Goal: Task Accomplishment & Management: Manage account settings

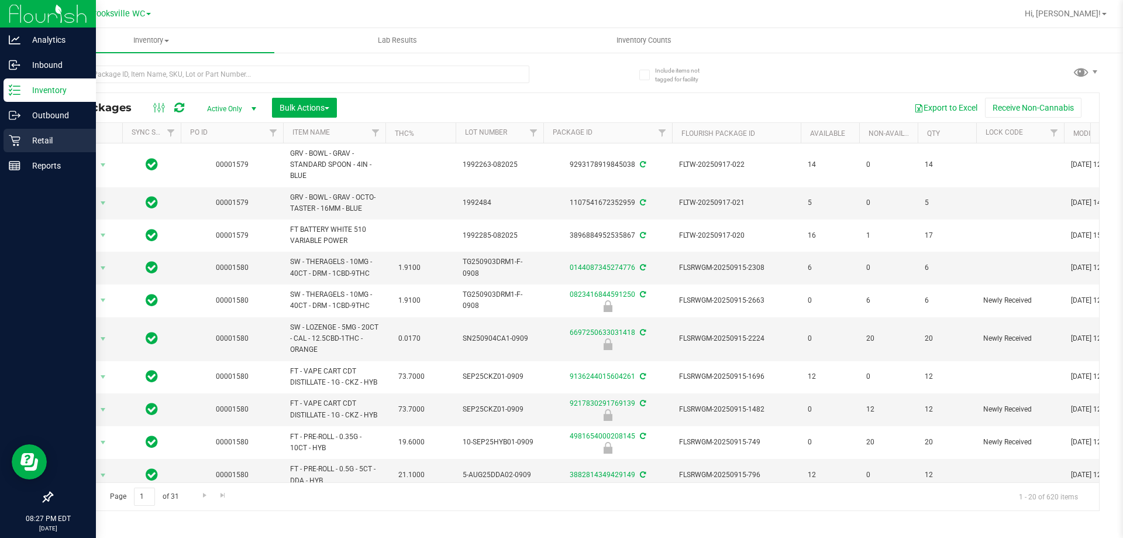
click at [43, 151] on div "Retail" at bounding box center [50, 140] width 92 height 23
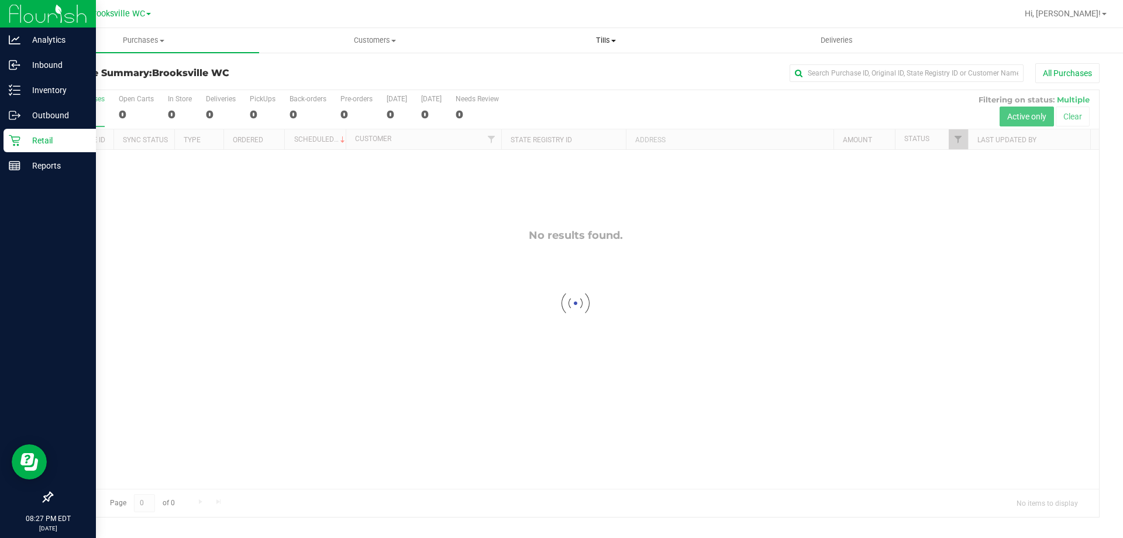
click at [596, 47] on uib-tab-heading "Tills Manage tills Reconcile e-payments" at bounding box center [606, 40] width 230 height 23
click at [579, 68] on li "Manage tills" at bounding box center [605, 71] width 231 height 14
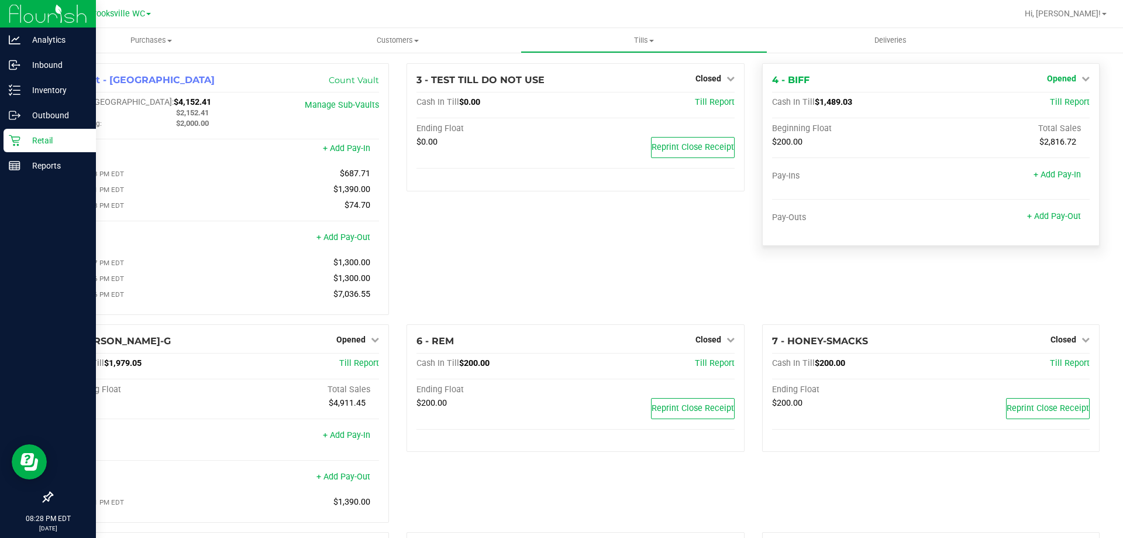
click at [1066, 74] on span "Opened" at bounding box center [1061, 78] width 29 height 9
click at [1049, 104] on link "Close Till" at bounding box center [1063, 102] width 32 height 9
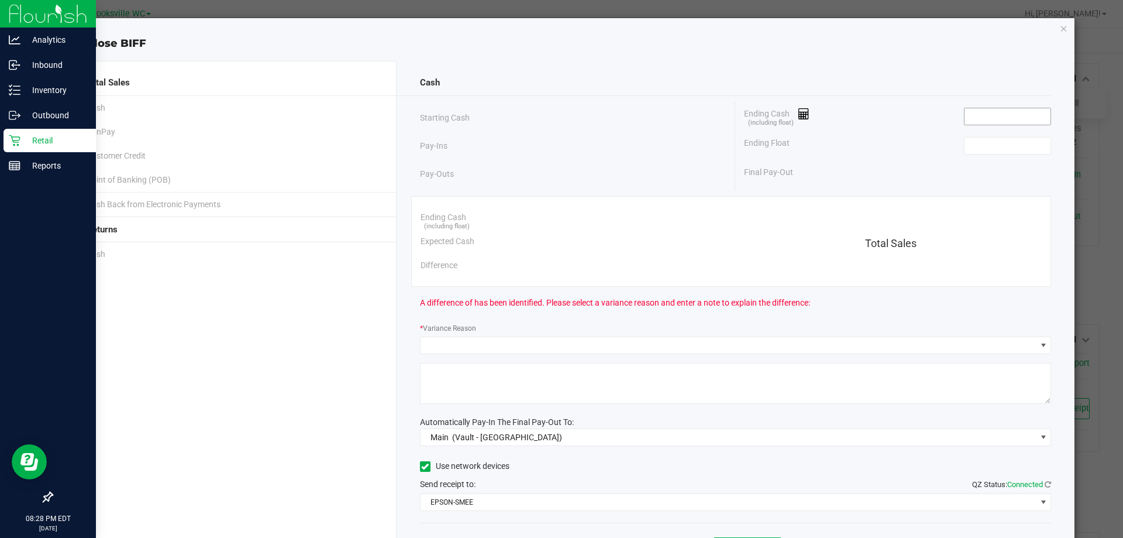
click at [973, 118] on input at bounding box center [1008, 116] width 86 height 16
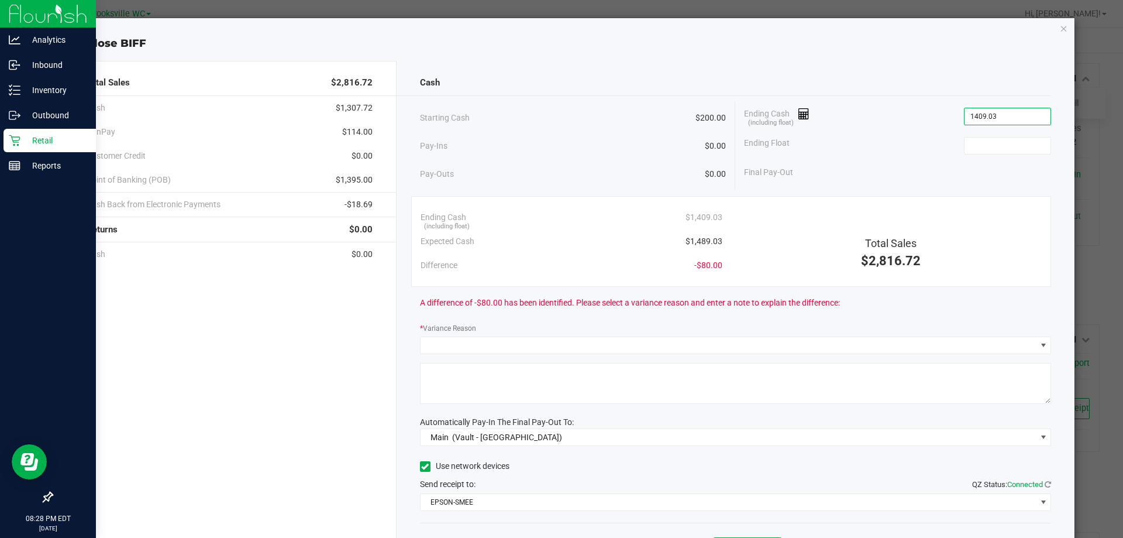
type input "$1,409.03"
type input "$200.00"
click at [866, 147] on div "Ending Float $200.00" at bounding box center [897, 145] width 307 height 29
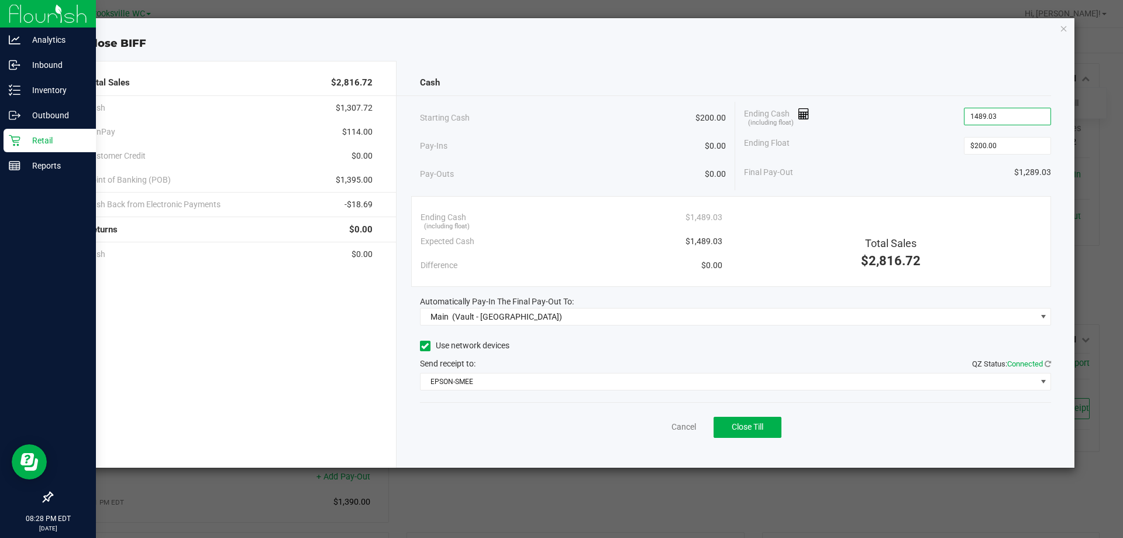
type input "$1,489.03"
drag, startPoint x: 625, startPoint y: 156, endPoint x: 625, endPoint y: 149, distance: 6.4
click at [625, 154] on div "Pay-Ins $0.00" at bounding box center [573, 146] width 306 height 24
click at [781, 431] on button "Close Till" at bounding box center [748, 426] width 68 height 21
click at [654, 425] on link "Dismiss" at bounding box center [658, 427] width 28 height 12
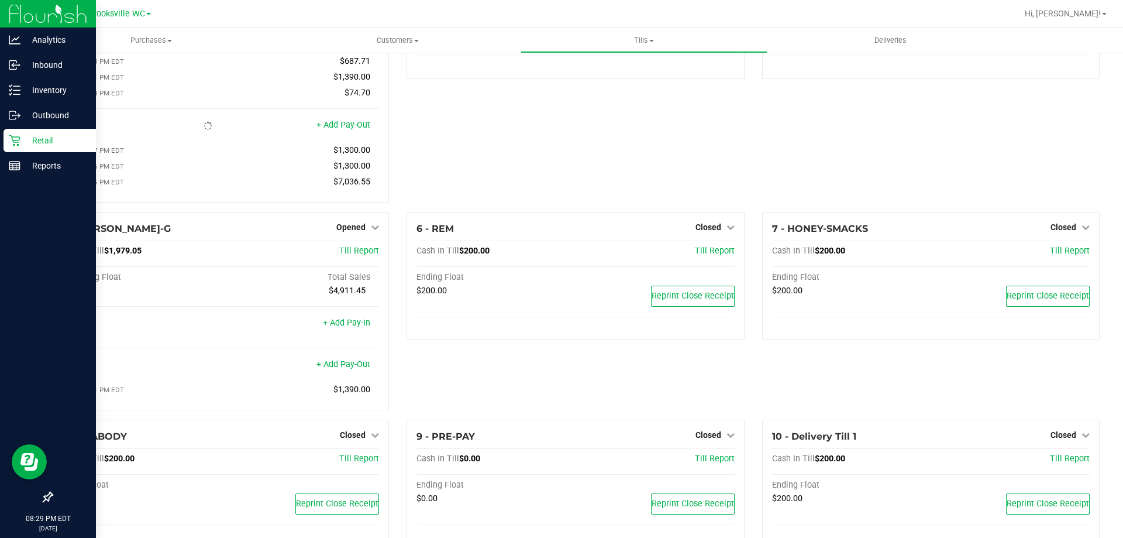
scroll to position [148, 0]
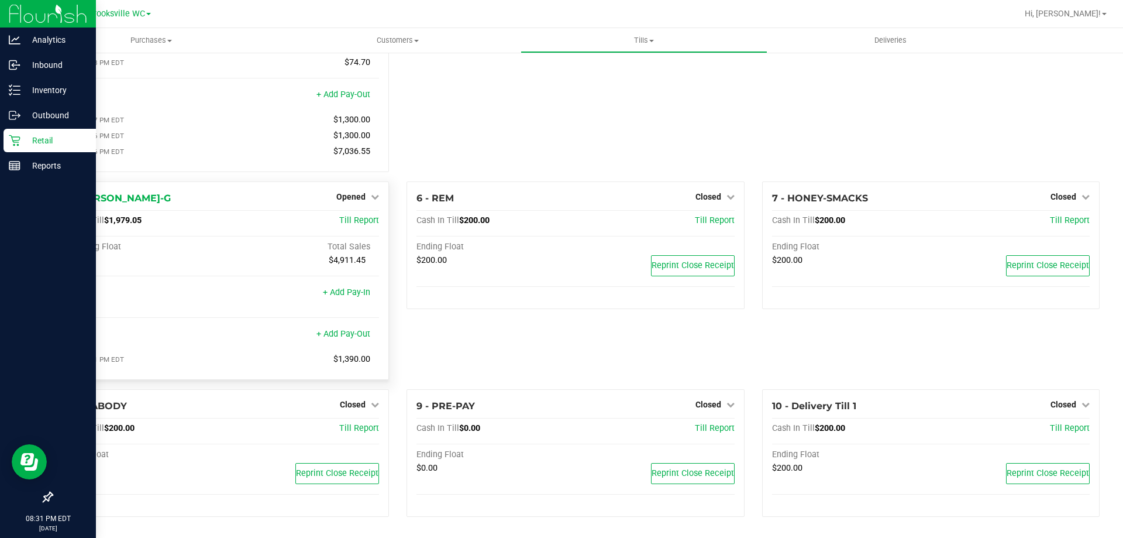
click at [354, 185] on div "5 - [PERSON_NAME]-G Opened Close Till Cash In Till $1,979.05 Till Report Beginn…" at bounding box center [219, 280] width 337 height 198
click at [354, 187] on div "5 - [PERSON_NAME]-G Opened Close Till Cash In Till $1,979.05 Till Report Beginn…" at bounding box center [219, 280] width 337 height 198
click at [371, 192] on icon at bounding box center [375, 196] width 8 height 8
click at [361, 218] on link "Close Till" at bounding box center [353, 220] width 32 height 9
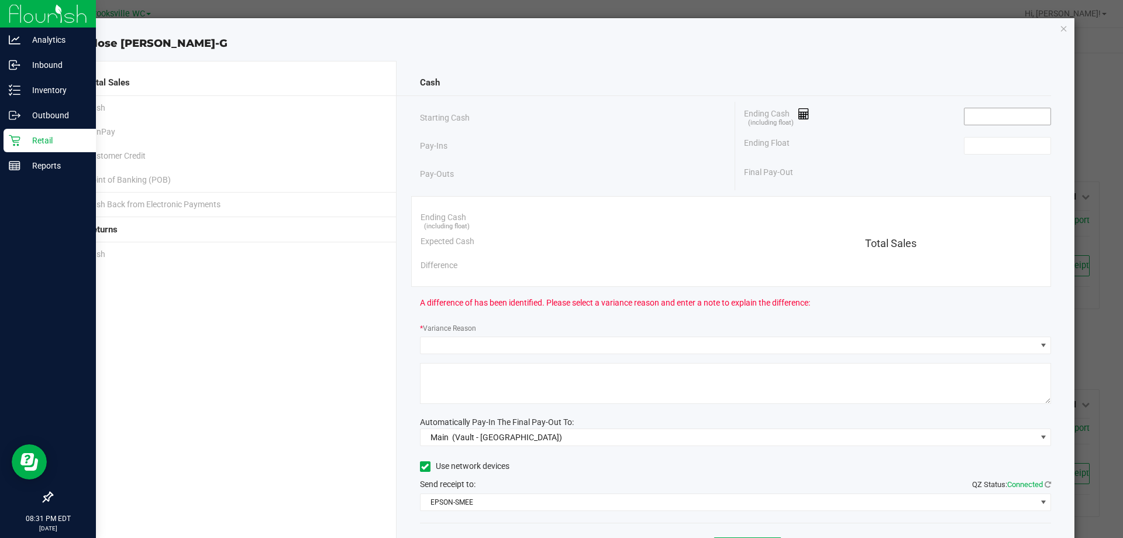
click at [1020, 114] on input at bounding box center [1008, 116] width 86 height 16
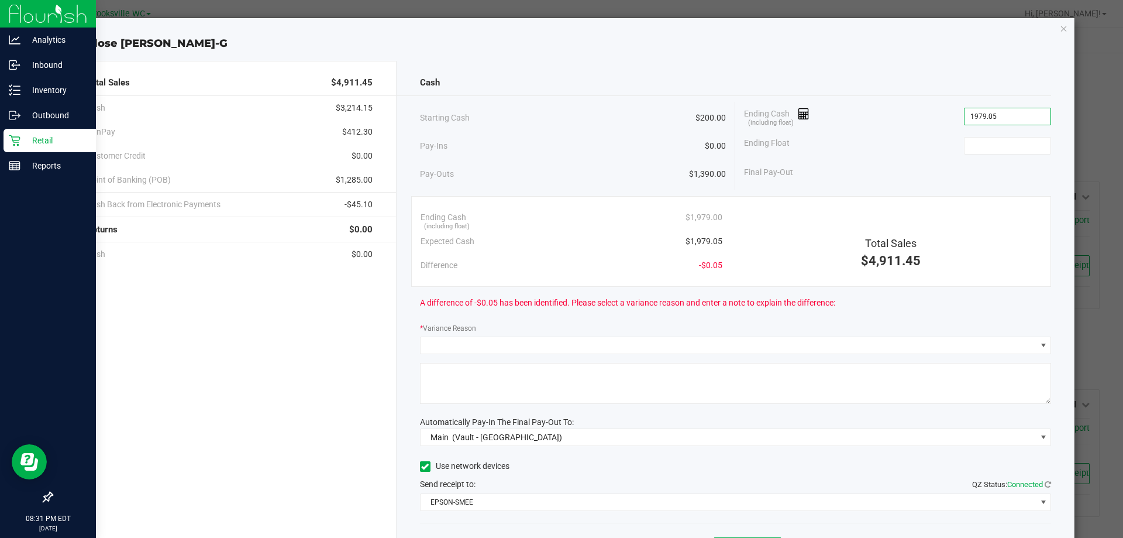
type input "$1,979.05"
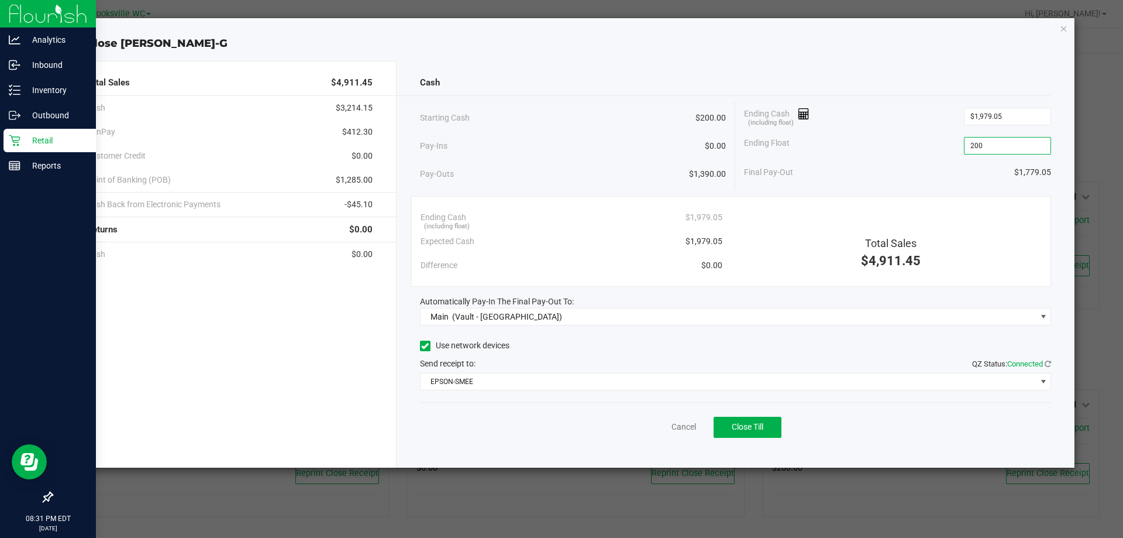
type input "$200.00"
click at [942, 150] on div "Ending Float $200.00" at bounding box center [897, 145] width 307 height 29
click at [761, 416] on button "Close Till" at bounding box center [748, 426] width 68 height 21
click at [667, 426] on link "Dismiss" at bounding box center [658, 427] width 28 height 12
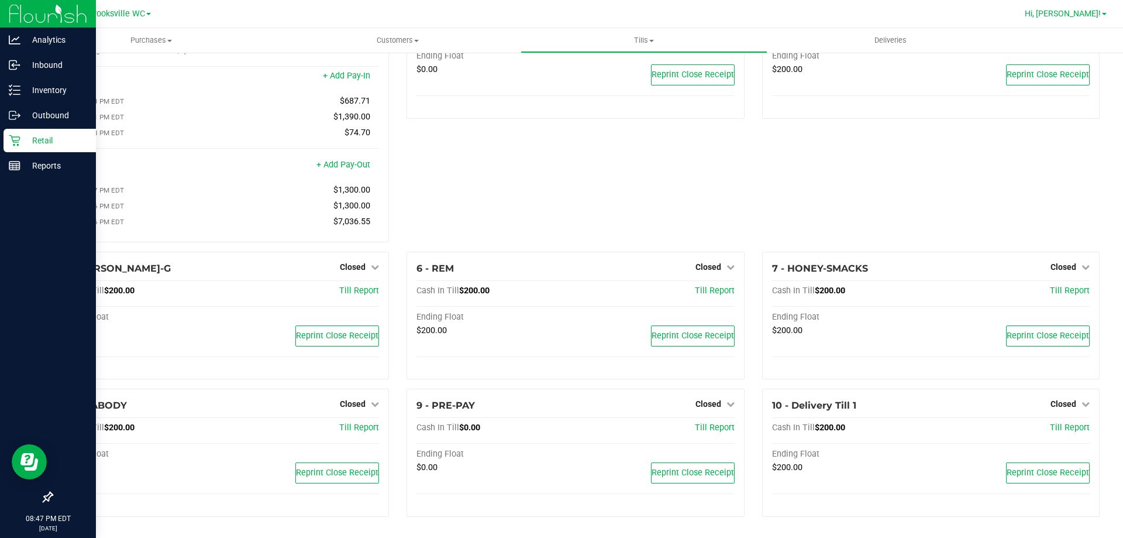
click at [1093, 13] on span "Hi, [PERSON_NAME]!" at bounding box center [1063, 13] width 76 height 9
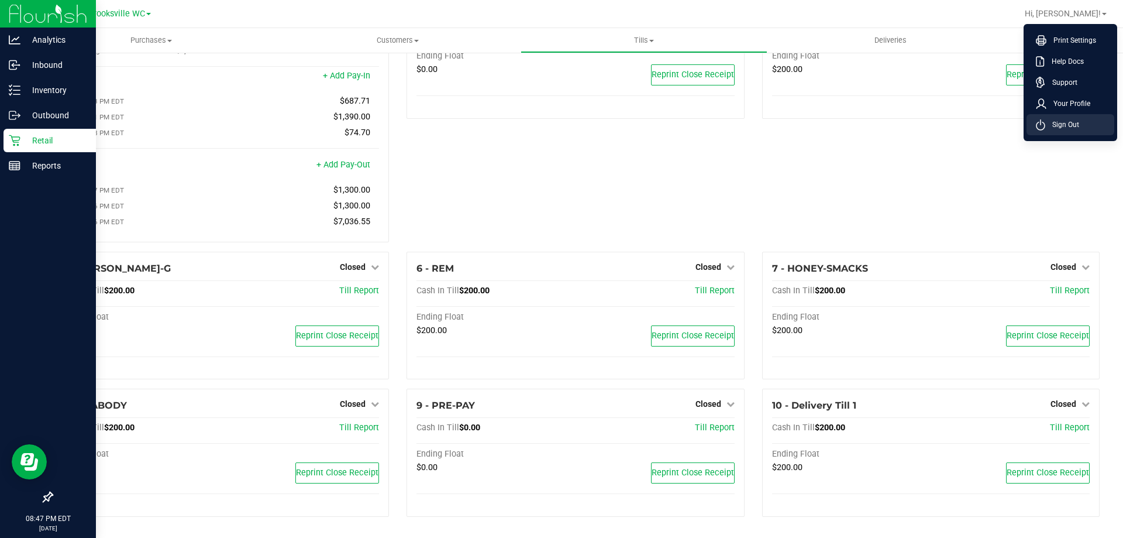
click at [1074, 123] on span "Sign Out" at bounding box center [1062, 125] width 34 height 12
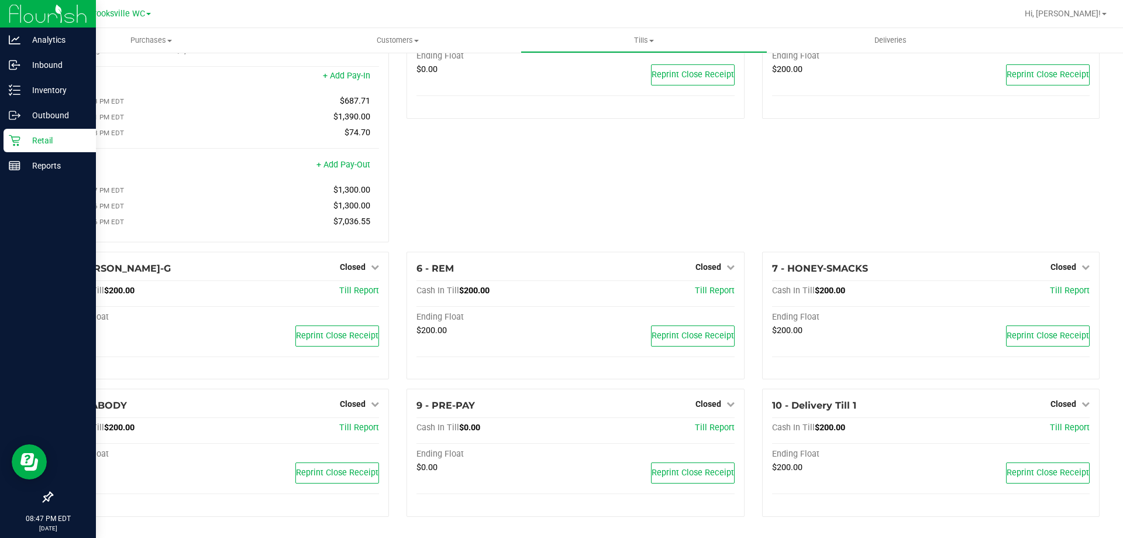
scroll to position [49, 0]
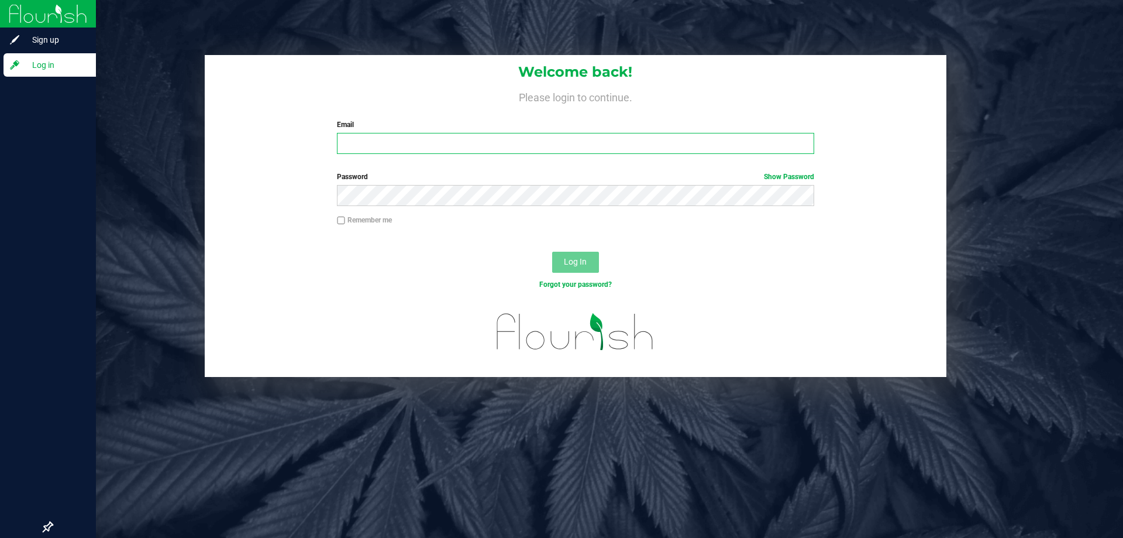
click at [549, 147] on input "Email" at bounding box center [575, 143] width 477 height 21
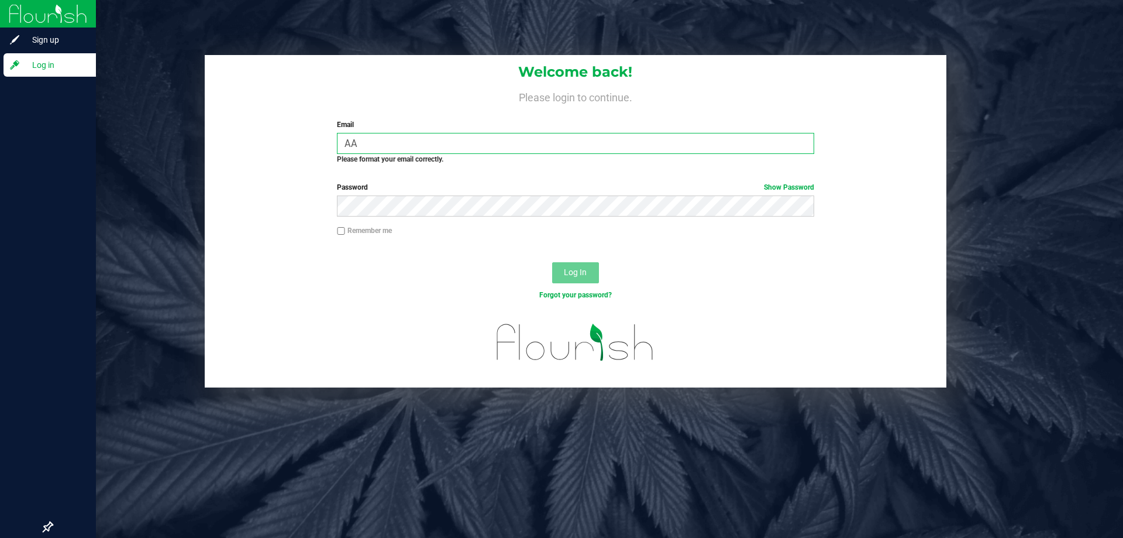
type input "A"
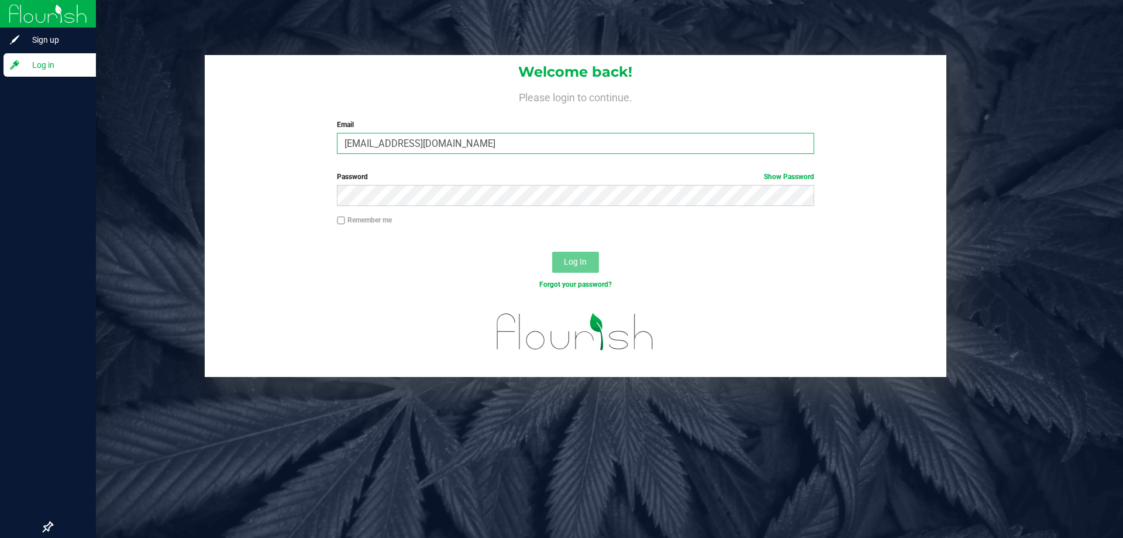
type input "[EMAIL_ADDRESS][DOMAIN_NAME]"
click at [552, 252] on button "Log In" at bounding box center [575, 262] width 47 height 21
